Goal: Task Accomplishment & Management: Use online tool/utility

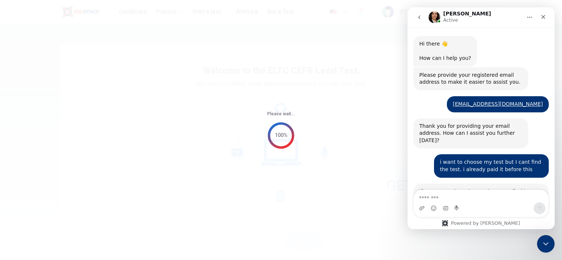
scroll to position [405, 0]
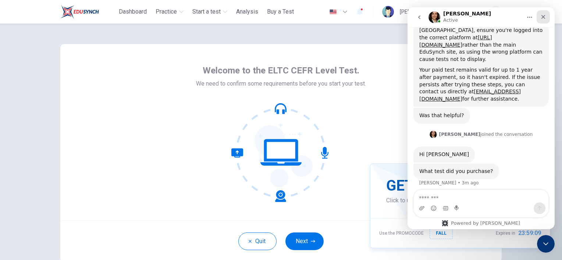
click at [546, 15] on icon "Close" at bounding box center [543, 17] width 6 height 6
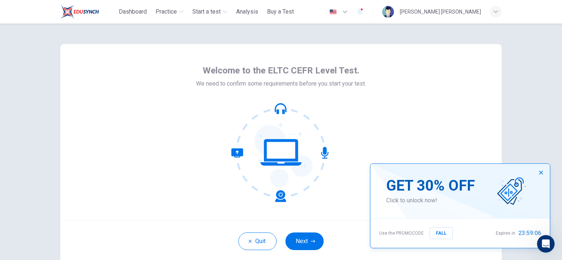
click at [543, 170] on button "button" at bounding box center [541, 173] width 12 height 12
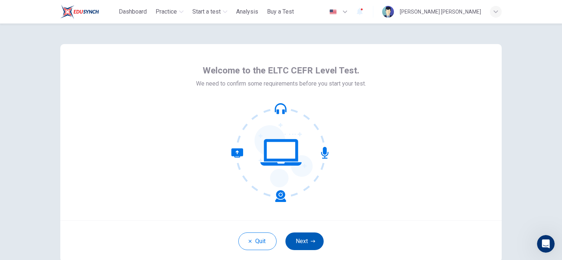
click at [305, 244] on button "Next" at bounding box center [304, 242] width 38 height 18
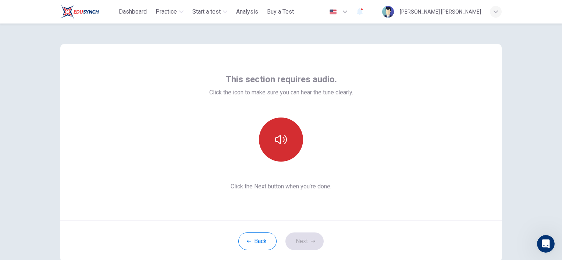
click at [295, 148] on button "button" at bounding box center [281, 140] width 44 height 44
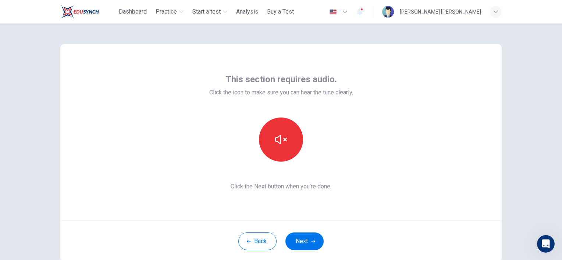
scroll to position [433, 0]
click at [283, 139] on icon "button" at bounding box center [281, 139] width 12 height 9
click at [283, 139] on icon "button" at bounding box center [281, 140] width 12 height 12
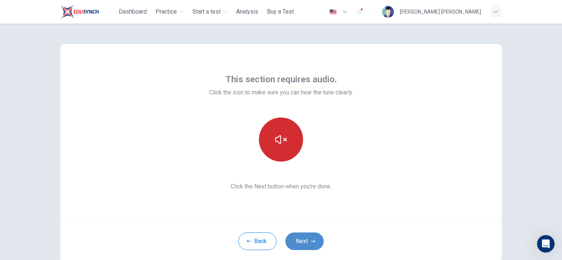
click at [307, 237] on button "Next" at bounding box center [304, 242] width 38 height 18
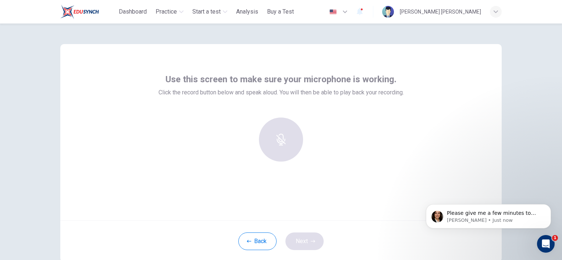
scroll to position [434, 0]
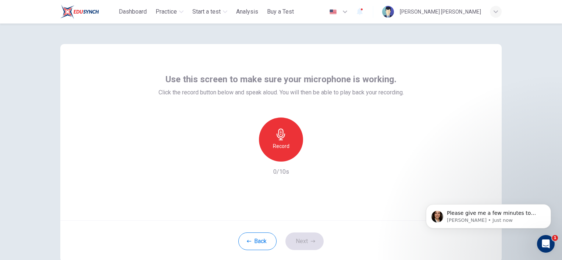
click at [273, 148] on h6 "Record" at bounding box center [281, 146] width 17 height 9
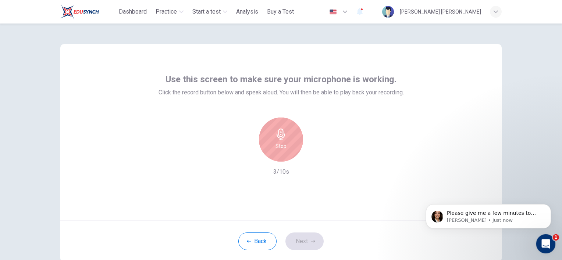
click at [540, 246] on icon "Open Intercom Messenger" at bounding box center [545, 243] width 12 height 12
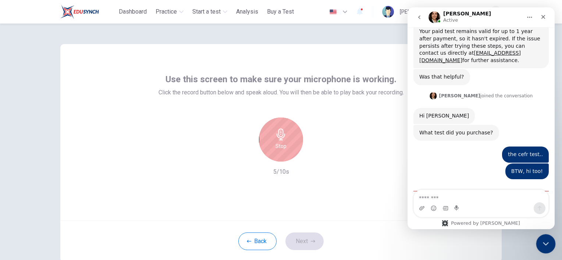
scroll to position [446, 0]
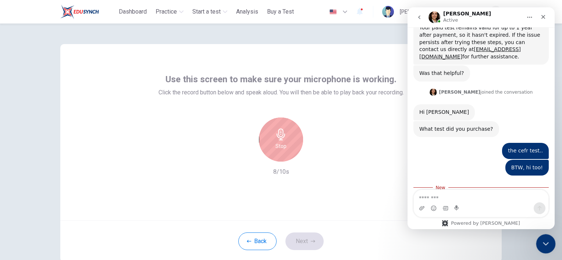
click at [547, 245] on icon "Close Intercom Messenger" at bounding box center [544, 243] width 9 height 9
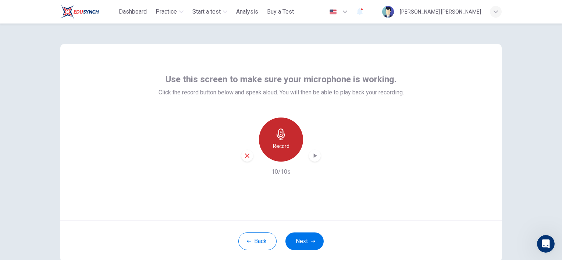
click at [285, 138] on div "Record" at bounding box center [281, 140] width 44 height 44
click at [315, 156] on icon "button" at bounding box center [314, 155] width 7 height 7
click at [287, 133] on div "Record" at bounding box center [281, 140] width 44 height 44
click at [287, 133] on div "Stop" at bounding box center [281, 140] width 44 height 44
click at [315, 156] on icon "button" at bounding box center [315, 156] width 3 height 4
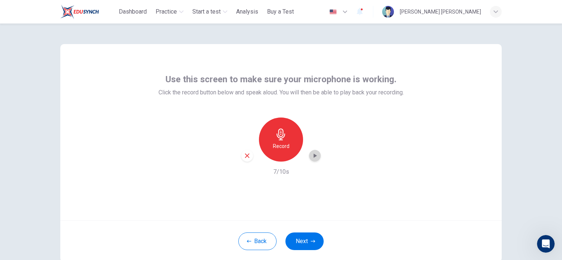
click at [314, 157] on icon "button" at bounding box center [314, 155] width 7 height 7
click at [278, 132] on icon "button" at bounding box center [281, 135] width 12 height 12
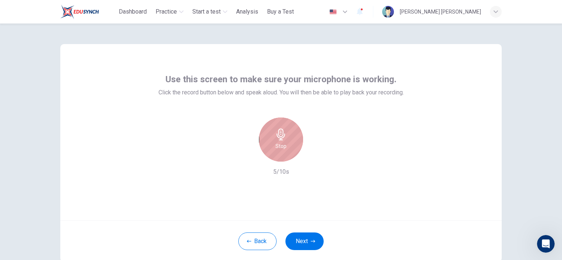
click at [278, 132] on icon "button" at bounding box center [281, 135] width 12 height 12
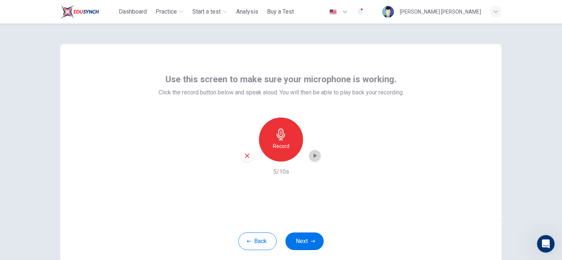
click at [310, 160] on div "button" at bounding box center [315, 156] width 12 height 12
click at [311, 160] on div "button" at bounding box center [315, 156] width 12 height 12
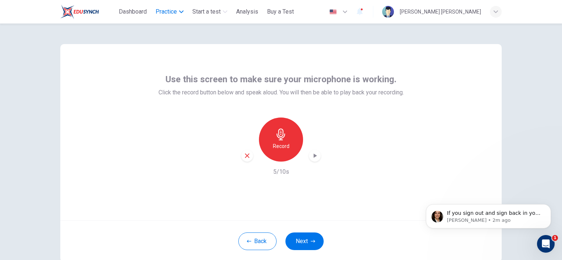
scroll to position [0, 0]
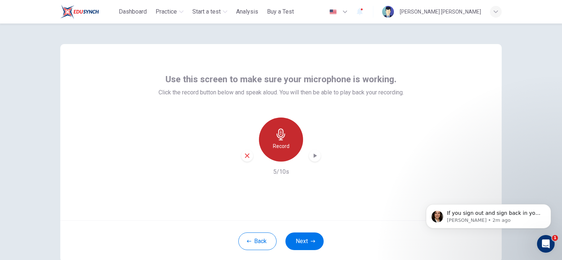
click at [277, 144] on h6 "Record" at bounding box center [281, 146] width 17 height 9
click at [290, 152] on div "Stop" at bounding box center [281, 140] width 44 height 44
click at [314, 155] on icon "button" at bounding box center [315, 156] width 3 height 4
click at [279, 148] on h6 "Record" at bounding box center [281, 146] width 17 height 9
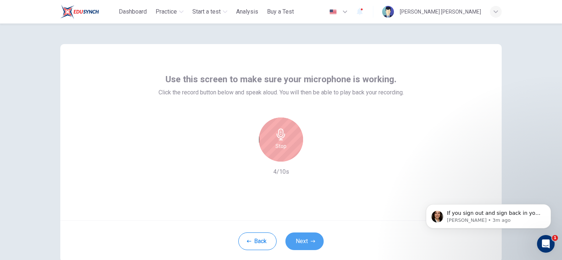
click at [312, 250] on button "Next" at bounding box center [304, 242] width 38 height 18
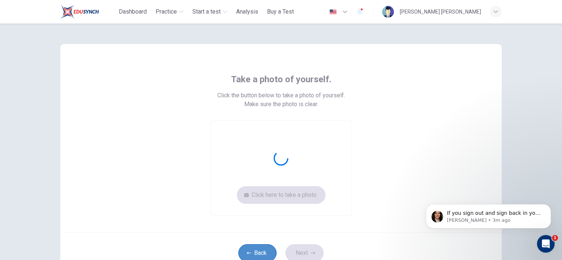
click at [249, 248] on button "Back" at bounding box center [257, 254] width 38 height 18
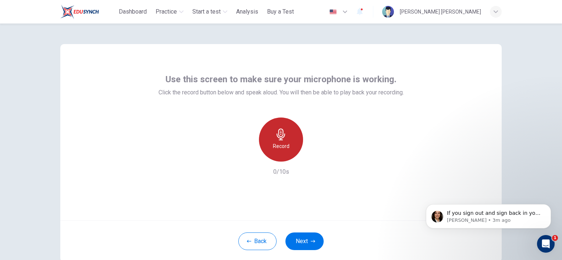
click at [277, 141] on div "Record" at bounding box center [281, 140] width 44 height 44
click at [280, 141] on div "Stop" at bounding box center [281, 140] width 44 height 44
click at [312, 159] on icon "button" at bounding box center [314, 155] width 7 height 7
click at [312, 160] on div "button" at bounding box center [315, 156] width 12 height 12
click at [277, 139] on icon "button" at bounding box center [281, 135] width 12 height 12
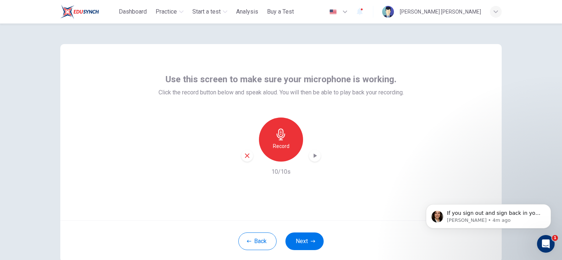
click at [307, 159] on div "Record" at bounding box center [280, 140] width 79 height 44
click at [309, 158] on div "button" at bounding box center [315, 156] width 12 height 12
click at [290, 146] on div "Record" at bounding box center [281, 140] width 44 height 44
click at [290, 146] on div "Stop" at bounding box center [281, 140] width 44 height 44
click at [290, 146] on div "Record" at bounding box center [281, 140] width 44 height 44
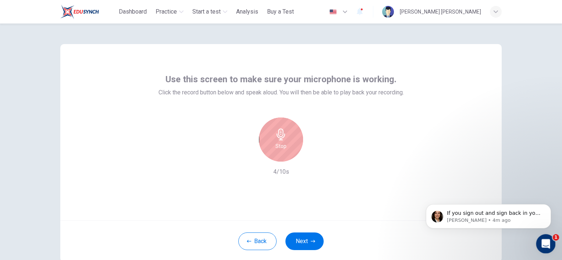
click at [548, 244] on icon "Open Intercom Messenger" at bounding box center [545, 243] width 12 height 12
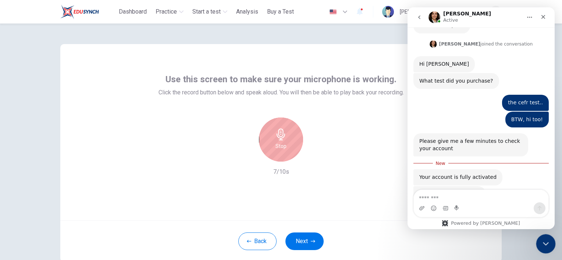
scroll to position [504, 0]
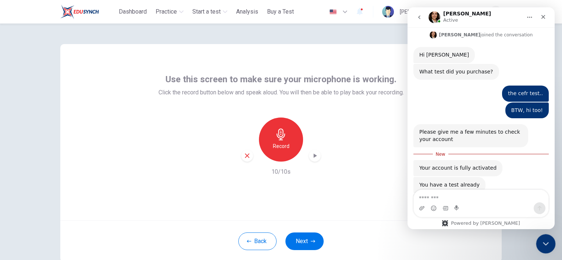
click at [548, 244] on icon "Close Intercom Messenger" at bounding box center [544, 243] width 9 height 9
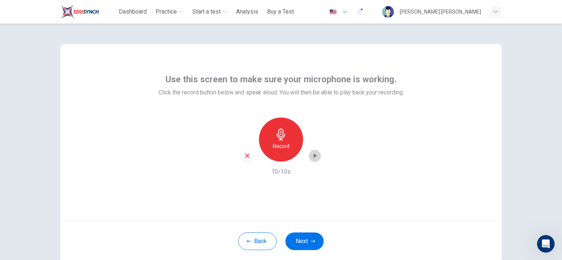
click at [311, 153] on icon "button" at bounding box center [314, 155] width 7 height 7
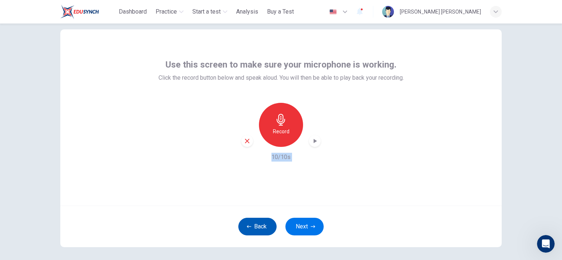
drag, startPoint x: 441, startPoint y: 100, endPoint x: 272, endPoint y: 224, distance: 210.2
click at [272, 224] on div "Use this screen to make sure your microphone is working. Click the record butto…" at bounding box center [280, 138] width 441 height 218
click at [272, 224] on button "Back" at bounding box center [257, 227] width 38 height 18
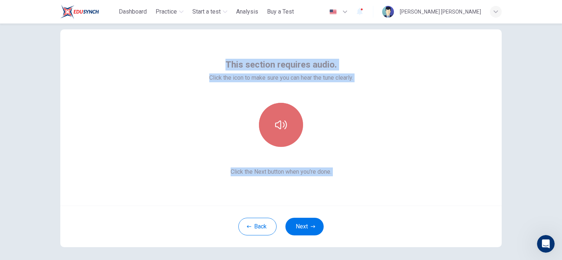
click at [283, 144] on button "button" at bounding box center [281, 125] width 44 height 44
click at [375, 213] on div "Back Next" at bounding box center [280, 227] width 441 height 42
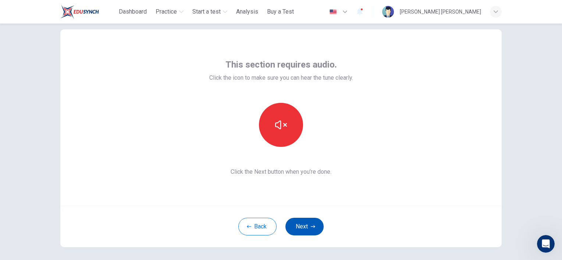
click at [313, 229] on button "Next" at bounding box center [304, 227] width 38 height 18
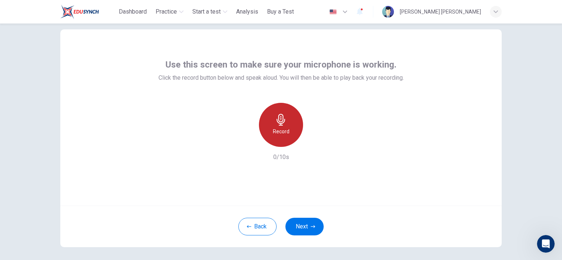
click at [283, 132] on h6 "Record" at bounding box center [281, 131] width 17 height 9
click at [279, 135] on h6 "Stop" at bounding box center [281, 131] width 11 height 9
click at [309, 143] on div "button" at bounding box center [315, 141] width 12 height 12
click at [282, 132] on h6 "Record" at bounding box center [281, 131] width 17 height 9
click at [281, 125] on icon "button" at bounding box center [281, 120] width 12 height 12
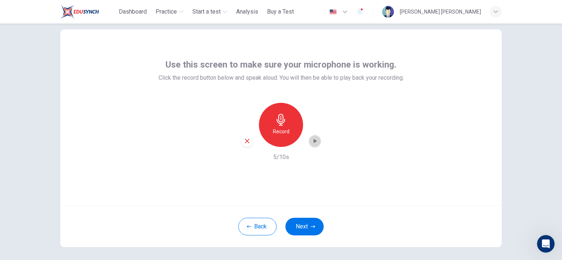
click at [312, 143] on icon "button" at bounding box center [314, 141] width 7 height 7
click at [317, 150] on div "Record 5/10s" at bounding box center [281, 132] width 245 height 59
click at [314, 141] on icon "button" at bounding box center [315, 141] width 3 height 4
click at [280, 130] on h6 "Record" at bounding box center [281, 131] width 17 height 9
click at [311, 144] on icon "button" at bounding box center [314, 141] width 7 height 7
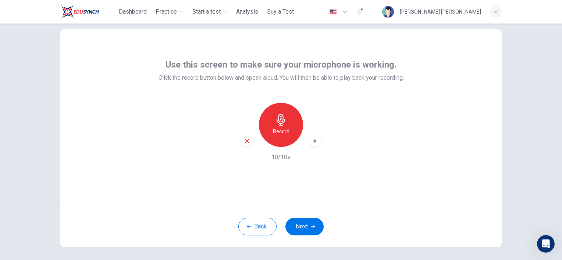
click at [451, 173] on div "Use this screen to make sure your microphone is working. Click the record butto…" at bounding box center [280, 117] width 441 height 177
click at [457, 189] on div "Use this screen to make sure your microphone is working. Click the record butto…" at bounding box center [280, 117] width 441 height 177
click at [284, 137] on div "Record" at bounding box center [281, 125] width 44 height 44
click at [284, 137] on div "Stop" at bounding box center [281, 125] width 44 height 44
click at [318, 144] on div "Record" at bounding box center [280, 125] width 79 height 44
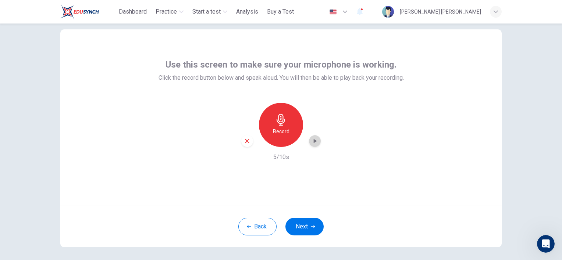
click at [316, 143] on icon "button" at bounding box center [314, 141] width 7 height 7
click at [277, 122] on icon "button" at bounding box center [281, 120] width 12 height 12
click at [277, 110] on div "Stop" at bounding box center [281, 125] width 44 height 44
click at [314, 141] on icon "button" at bounding box center [315, 141] width 3 height 4
click at [283, 127] on div "Record" at bounding box center [281, 125] width 44 height 44
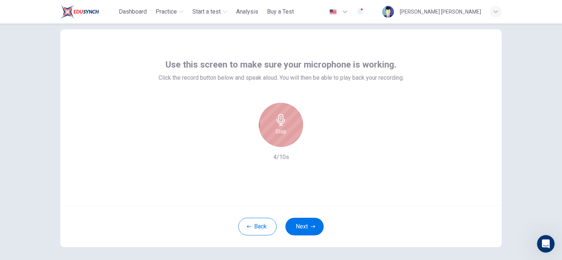
click at [283, 127] on div "Stop" at bounding box center [281, 125] width 44 height 44
click at [311, 139] on icon "button" at bounding box center [314, 141] width 7 height 7
